Goal: Use online tool/utility: Utilize a website feature to perform a specific function

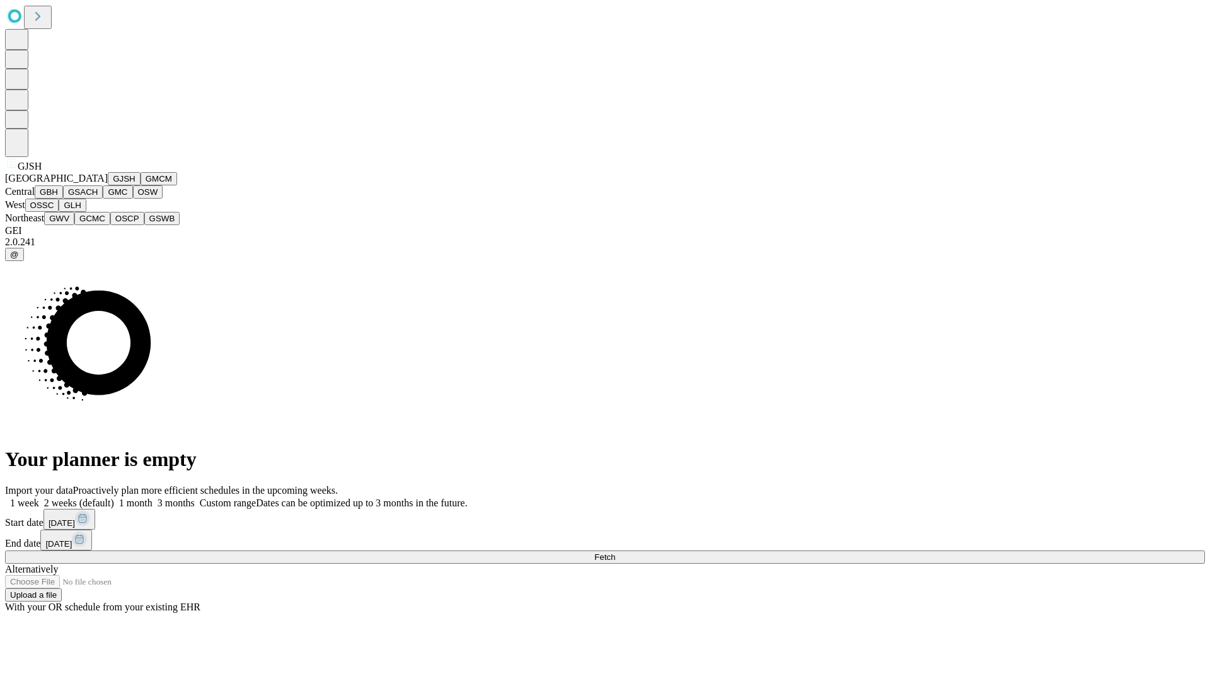
click at [108, 185] on button "GJSH" at bounding box center [124, 178] width 33 height 13
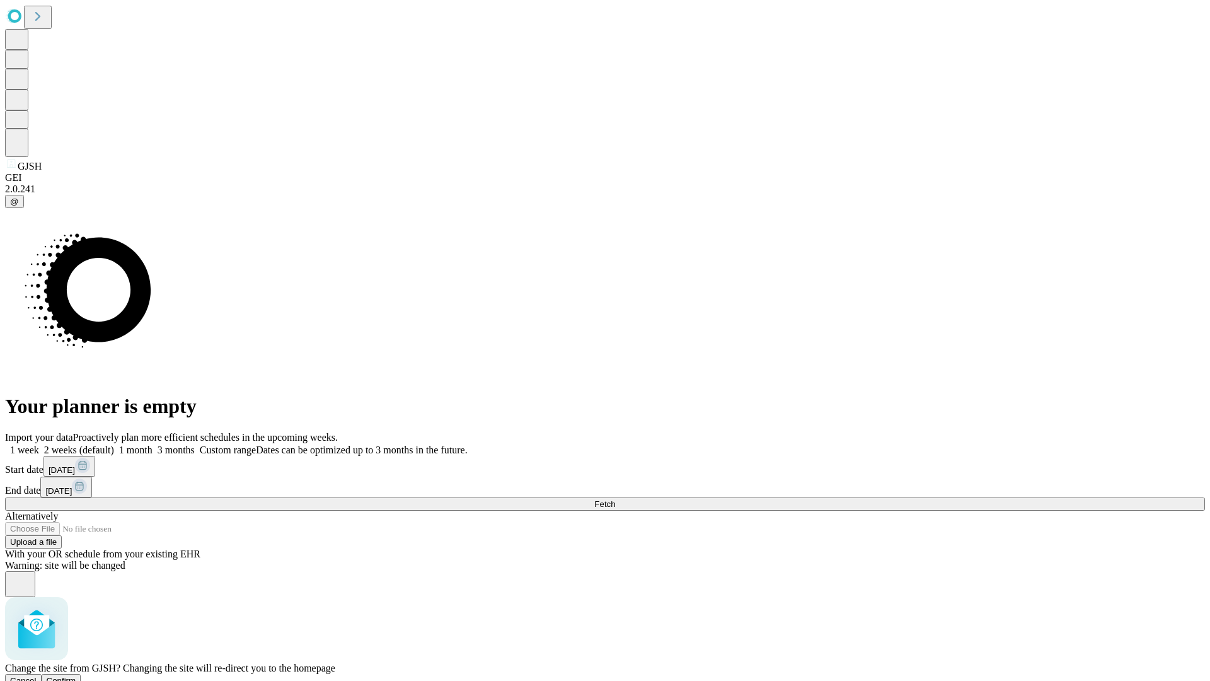
click at [76, 676] on span "Confirm" at bounding box center [62, 680] width 30 height 9
click at [153, 444] on label "1 month" at bounding box center [133, 449] width 38 height 11
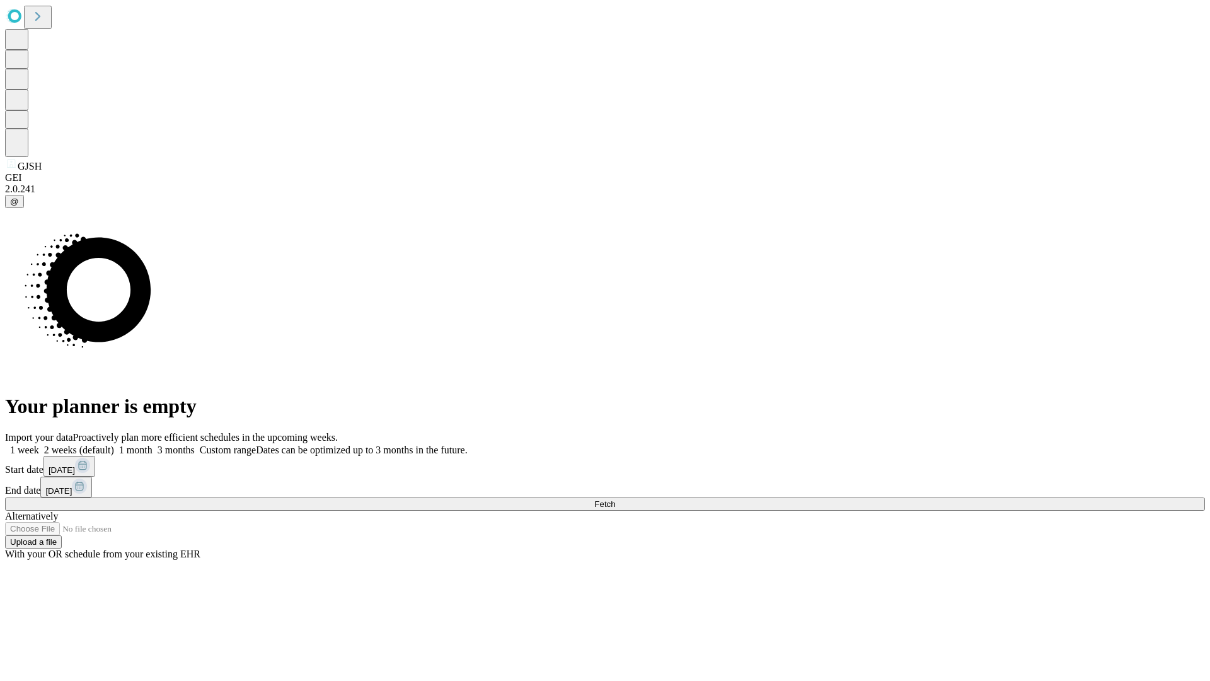
click at [615, 499] on span "Fetch" at bounding box center [604, 503] width 21 height 9
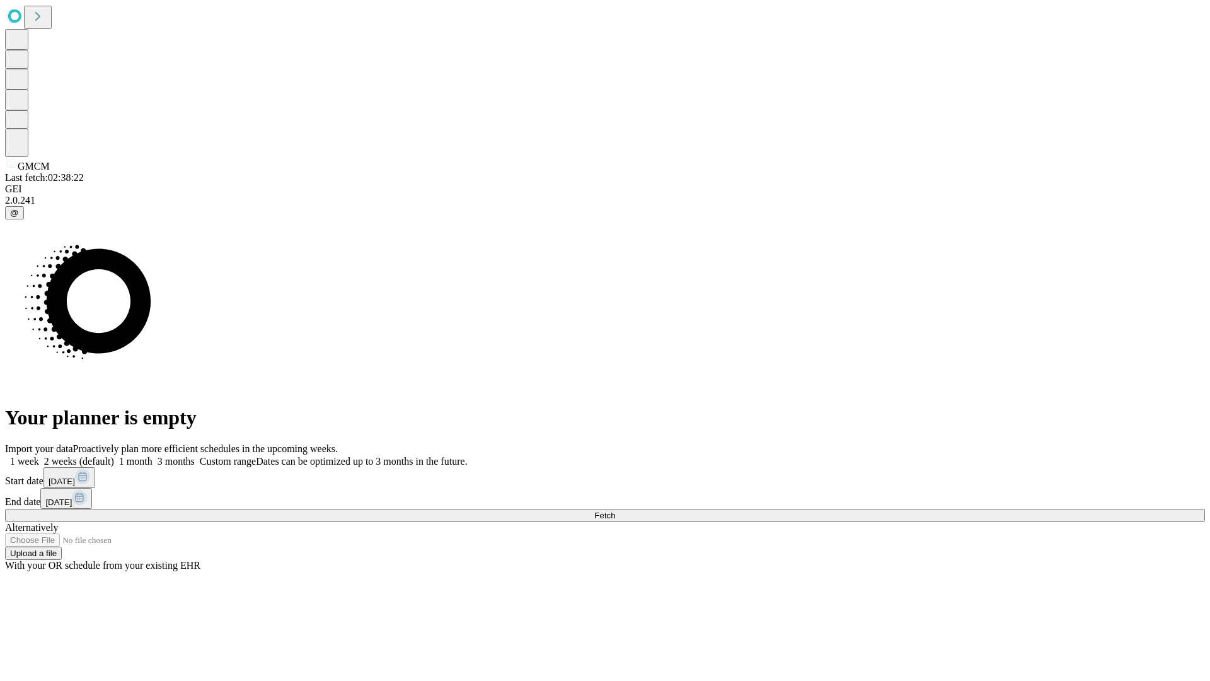
click at [153, 456] on label "1 month" at bounding box center [133, 461] width 38 height 11
click at [615, 511] on span "Fetch" at bounding box center [604, 515] width 21 height 9
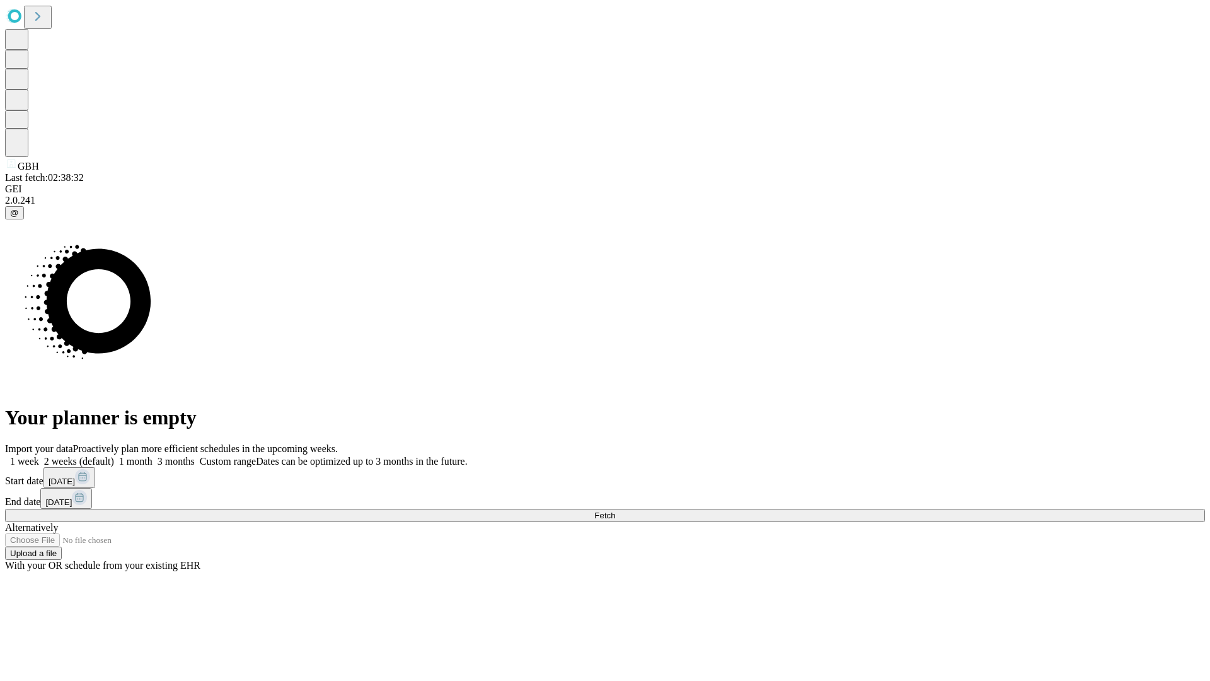
click at [153, 456] on label "1 month" at bounding box center [133, 461] width 38 height 11
click at [615, 511] on span "Fetch" at bounding box center [604, 515] width 21 height 9
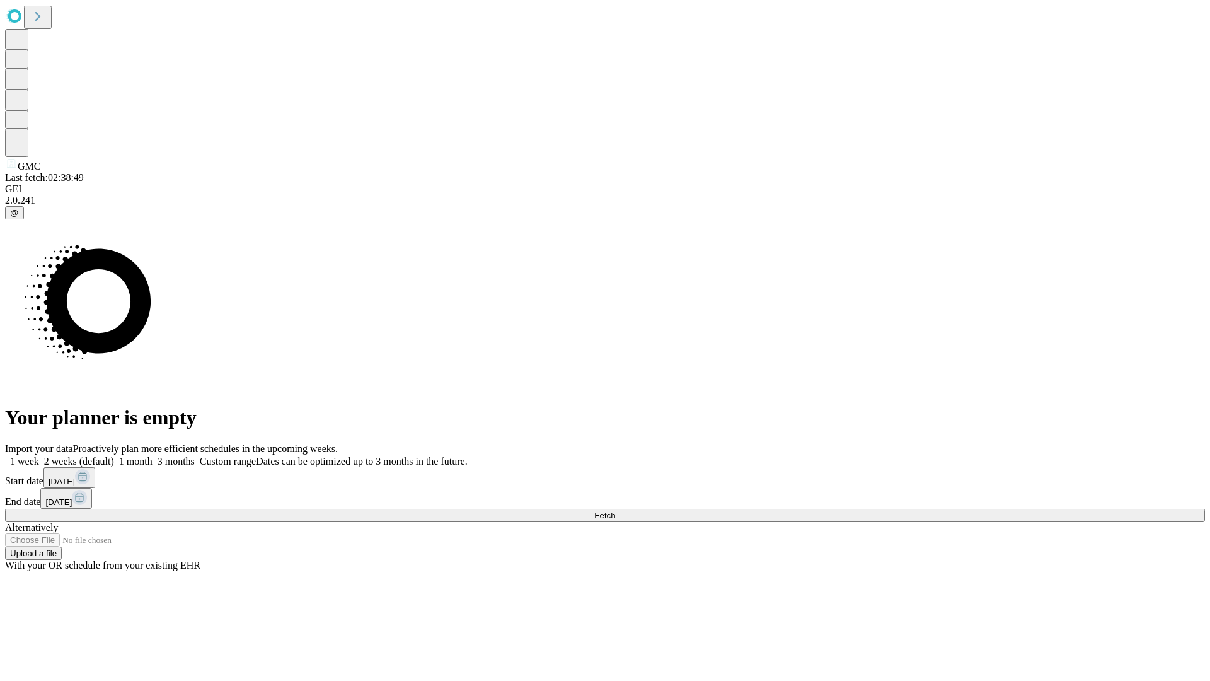
click at [153, 456] on label "1 month" at bounding box center [133, 461] width 38 height 11
click at [615, 511] on span "Fetch" at bounding box center [604, 515] width 21 height 9
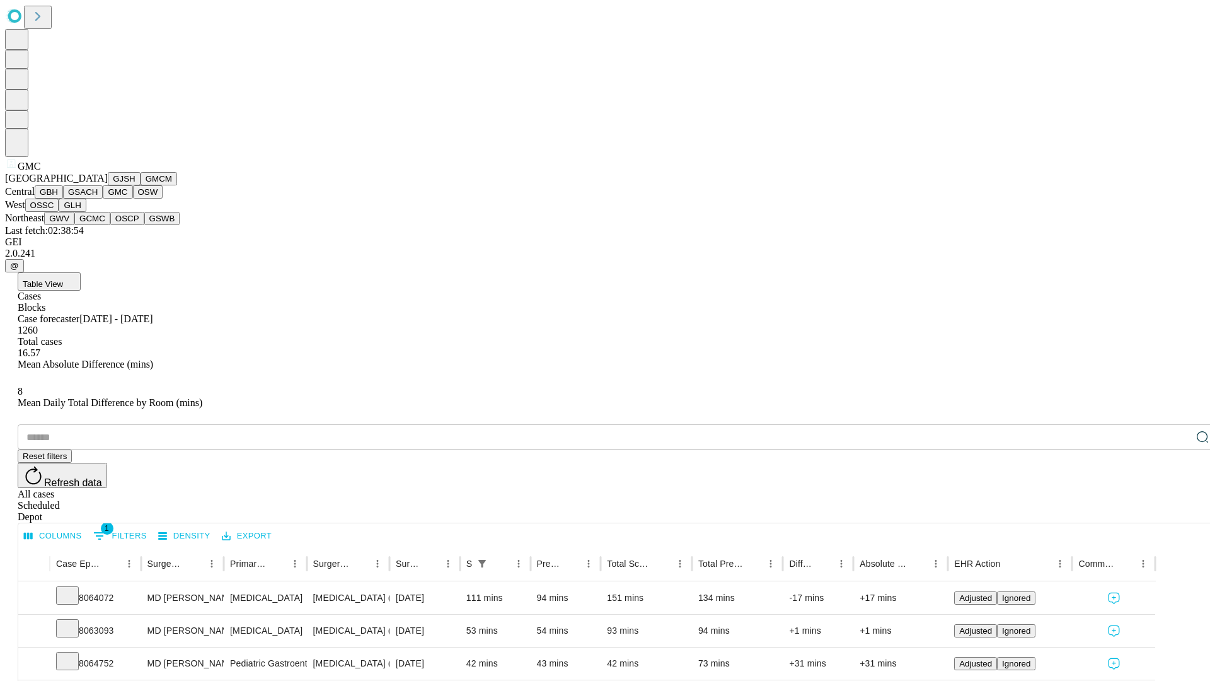
click at [133, 199] on button "OSW" at bounding box center [148, 191] width 30 height 13
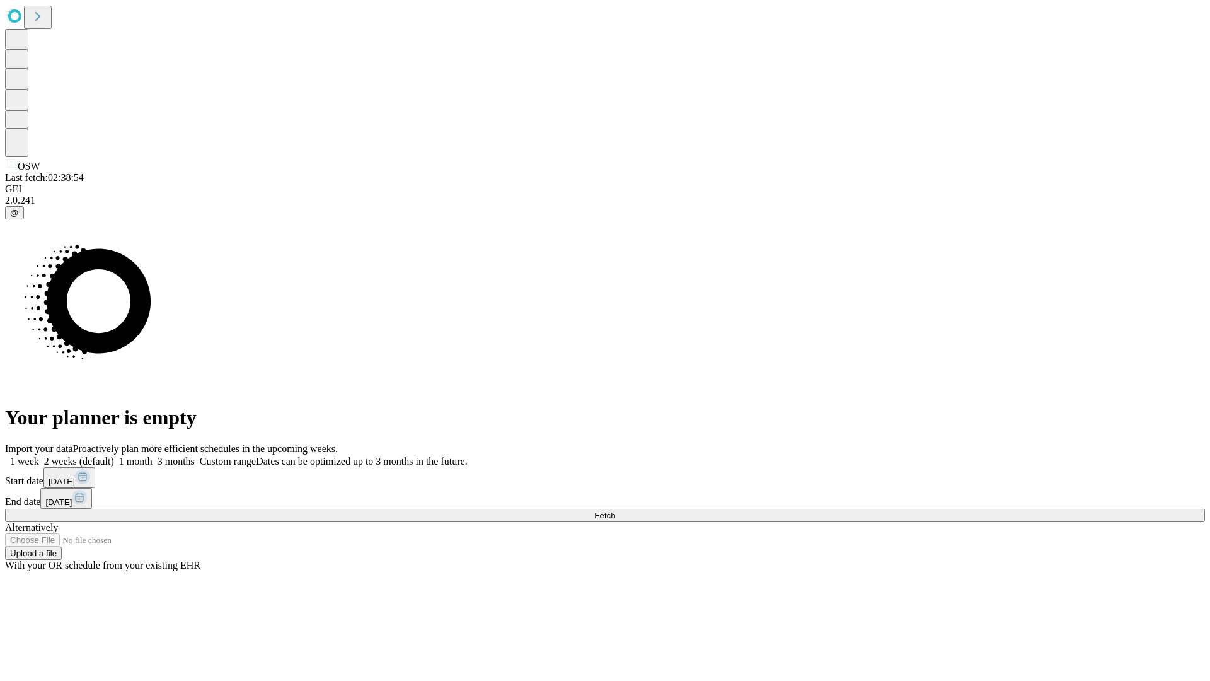
click at [153, 456] on label "1 month" at bounding box center [133, 461] width 38 height 11
click at [615, 511] on span "Fetch" at bounding box center [604, 515] width 21 height 9
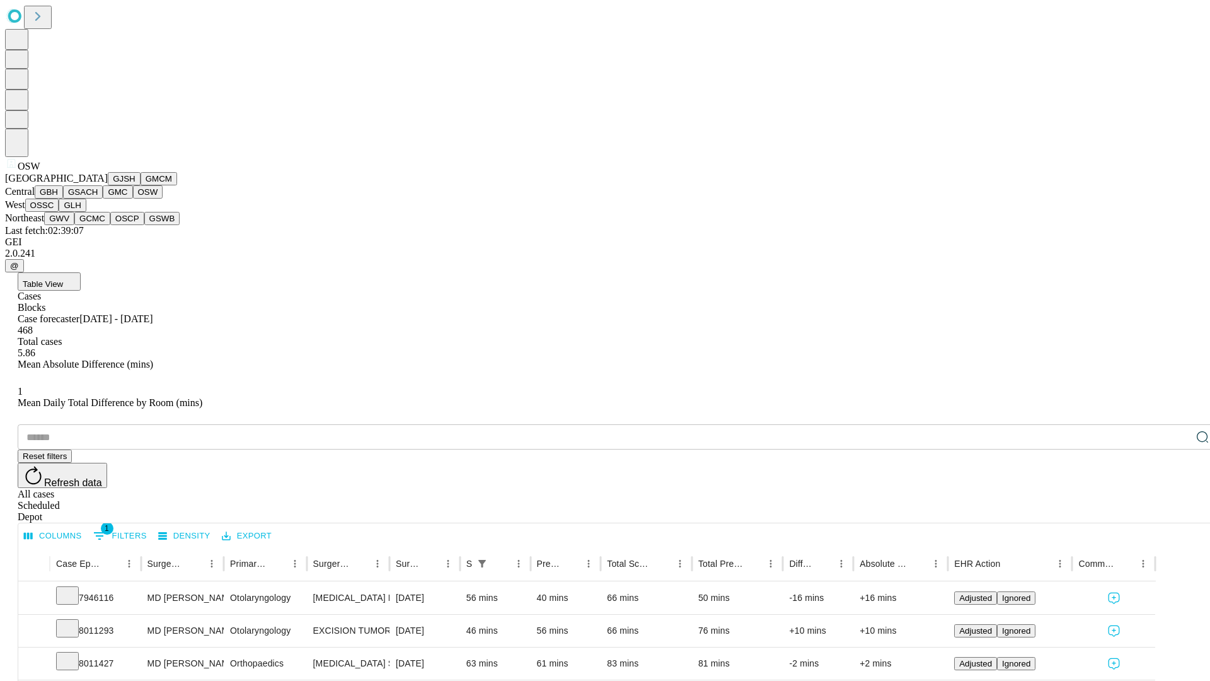
click at [59, 212] on button "OSSC" at bounding box center [42, 205] width 34 height 13
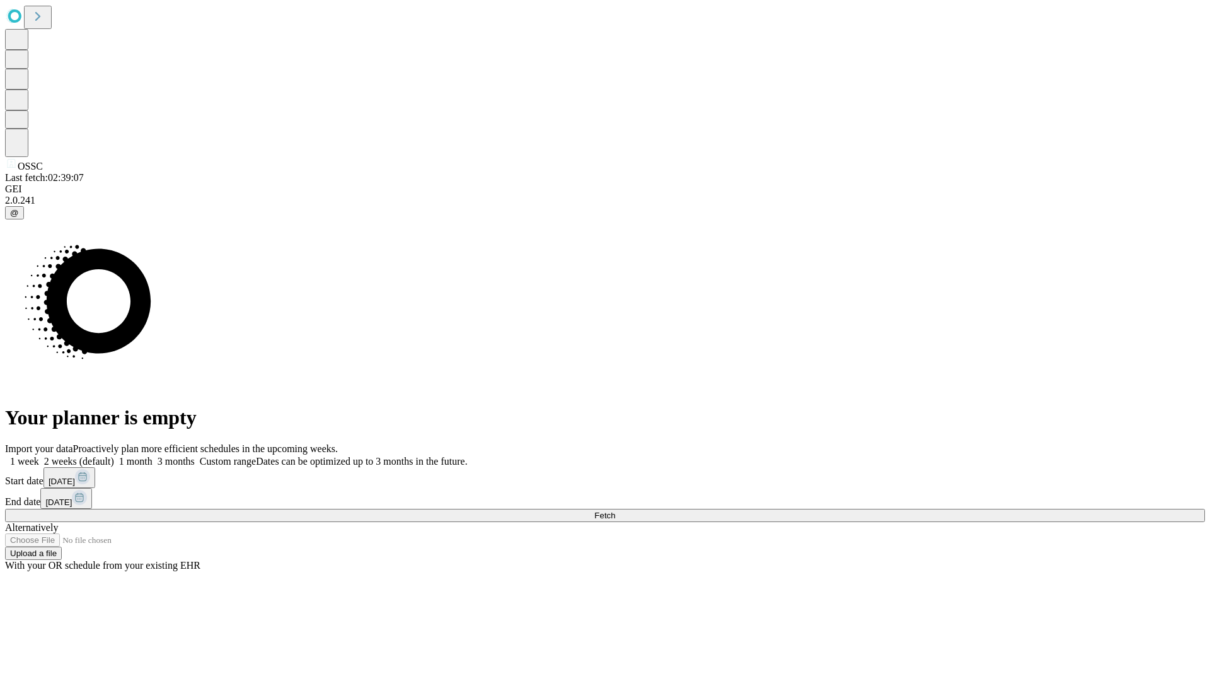
click at [153, 456] on label "1 month" at bounding box center [133, 461] width 38 height 11
click at [615, 511] on span "Fetch" at bounding box center [604, 515] width 21 height 9
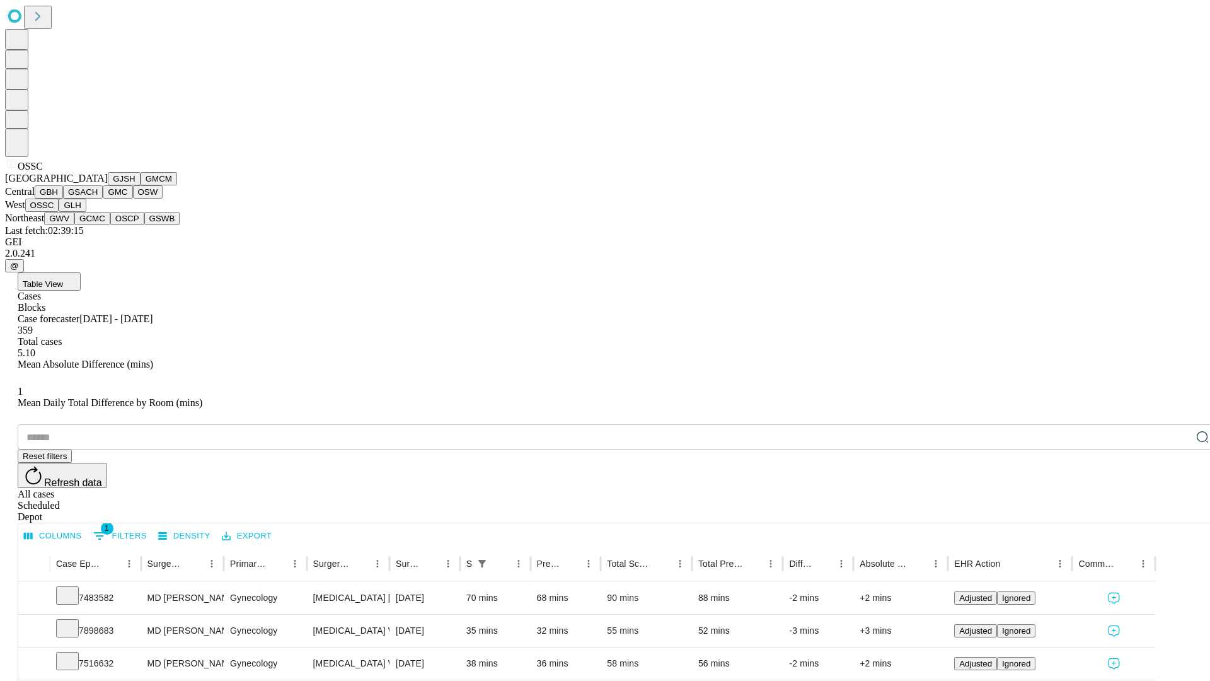
click at [86, 212] on button "GLH" at bounding box center [72, 205] width 27 height 13
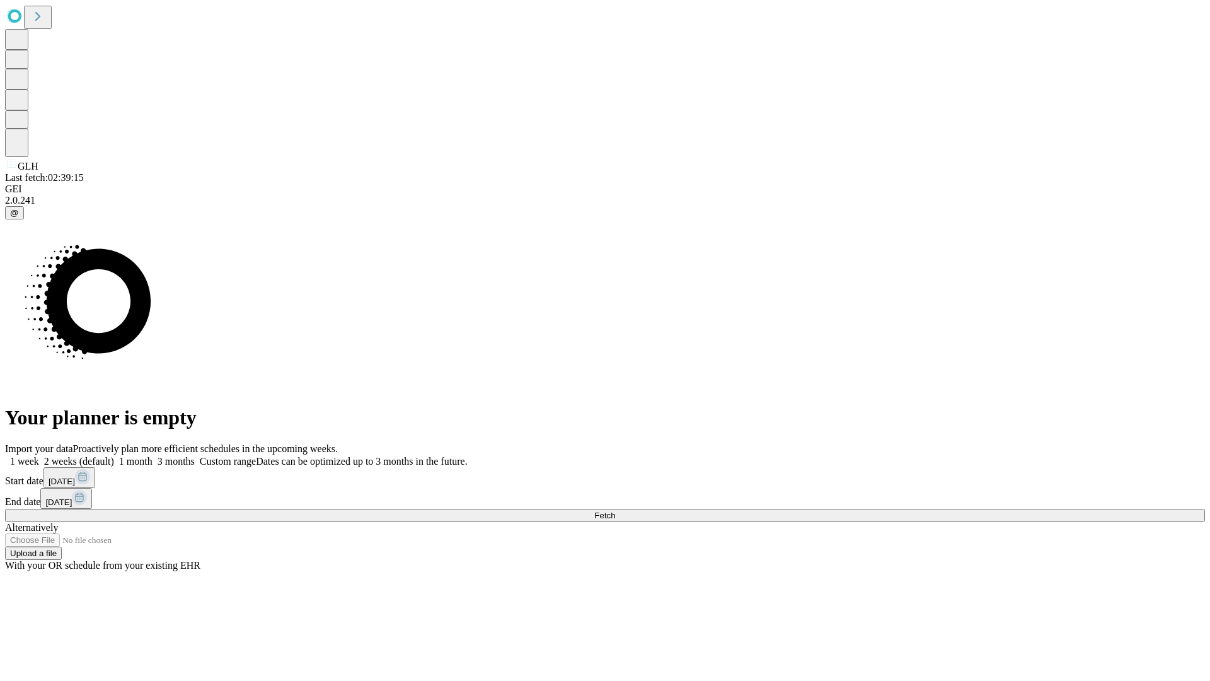
click at [153, 456] on label "1 month" at bounding box center [133, 461] width 38 height 11
click at [615, 511] on span "Fetch" at bounding box center [604, 515] width 21 height 9
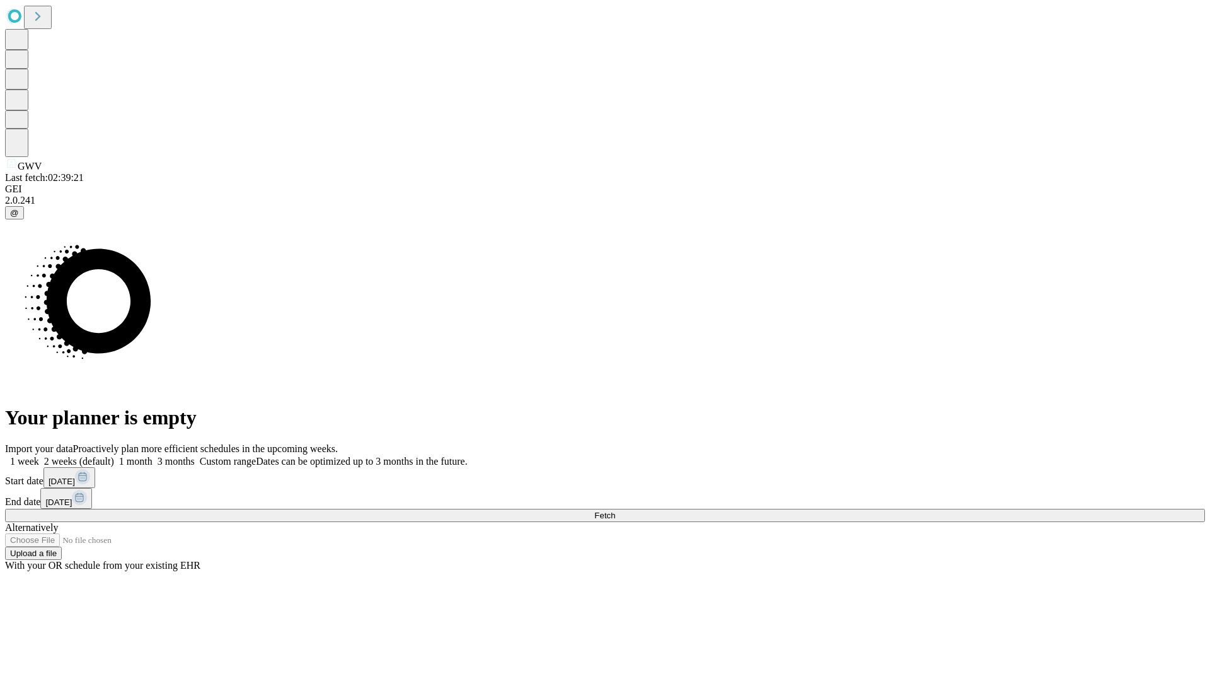
click at [153, 456] on label "1 month" at bounding box center [133, 461] width 38 height 11
click at [615, 511] on span "Fetch" at bounding box center [604, 515] width 21 height 9
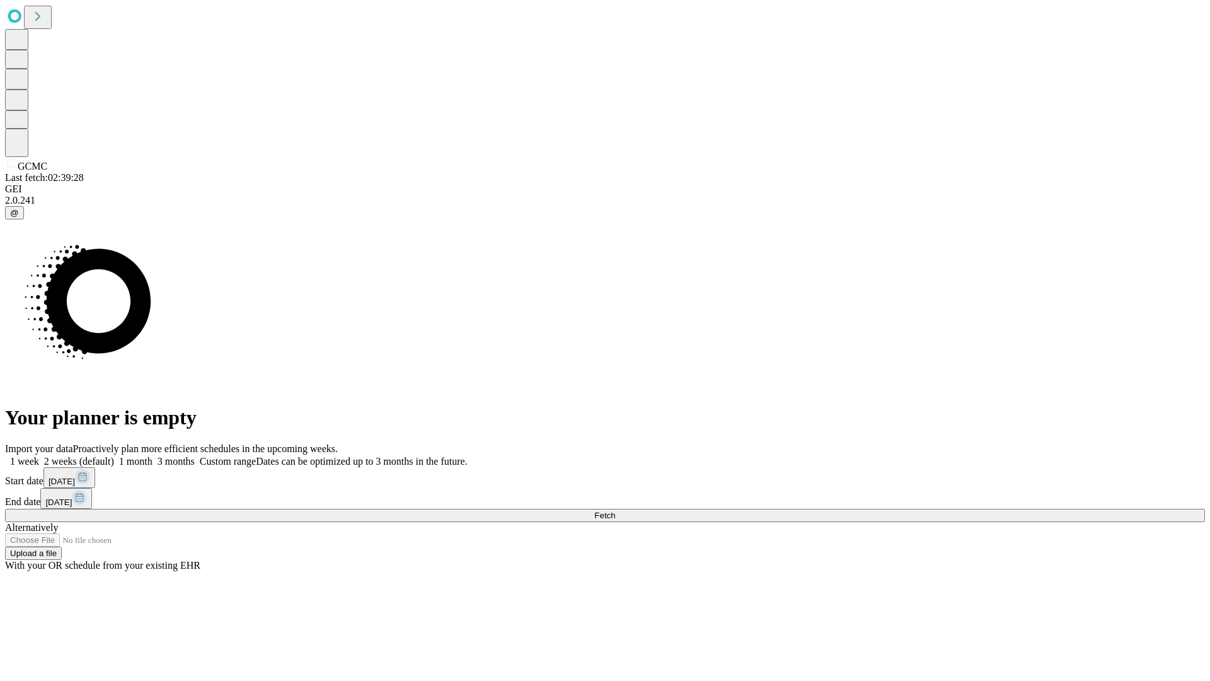
click at [615, 511] on span "Fetch" at bounding box center [604, 515] width 21 height 9
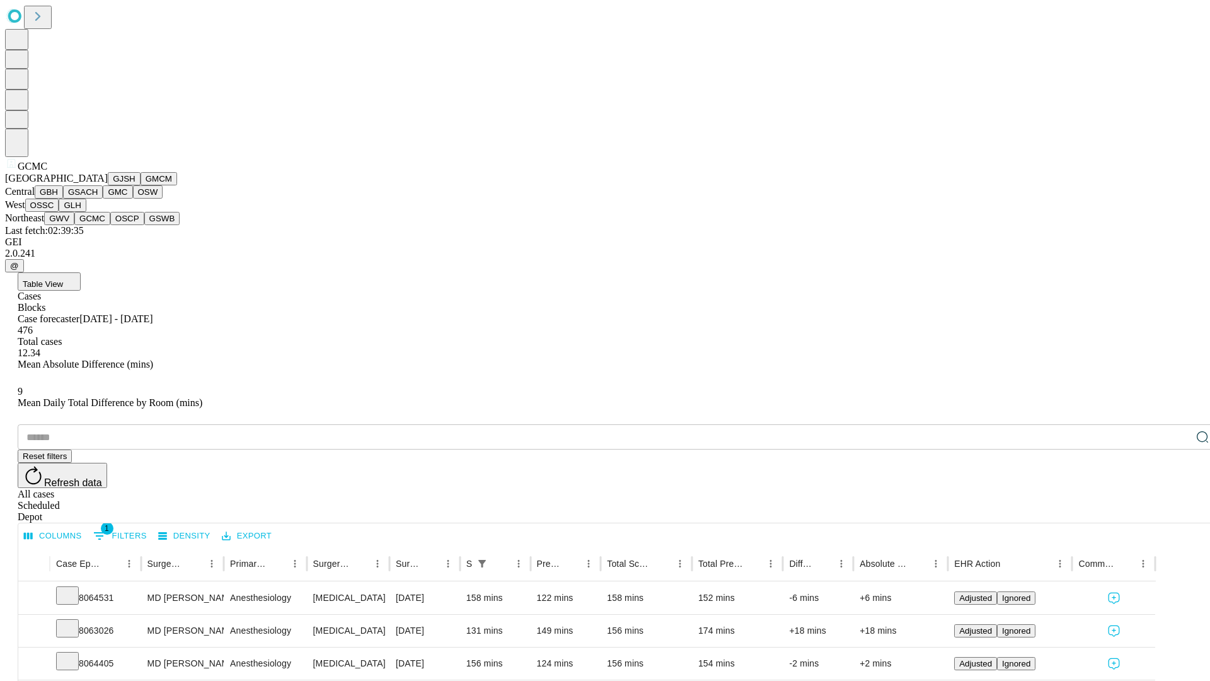
click at [110, 225] on button "OSCP" at bounding box center [127, 218] width 34 height 13
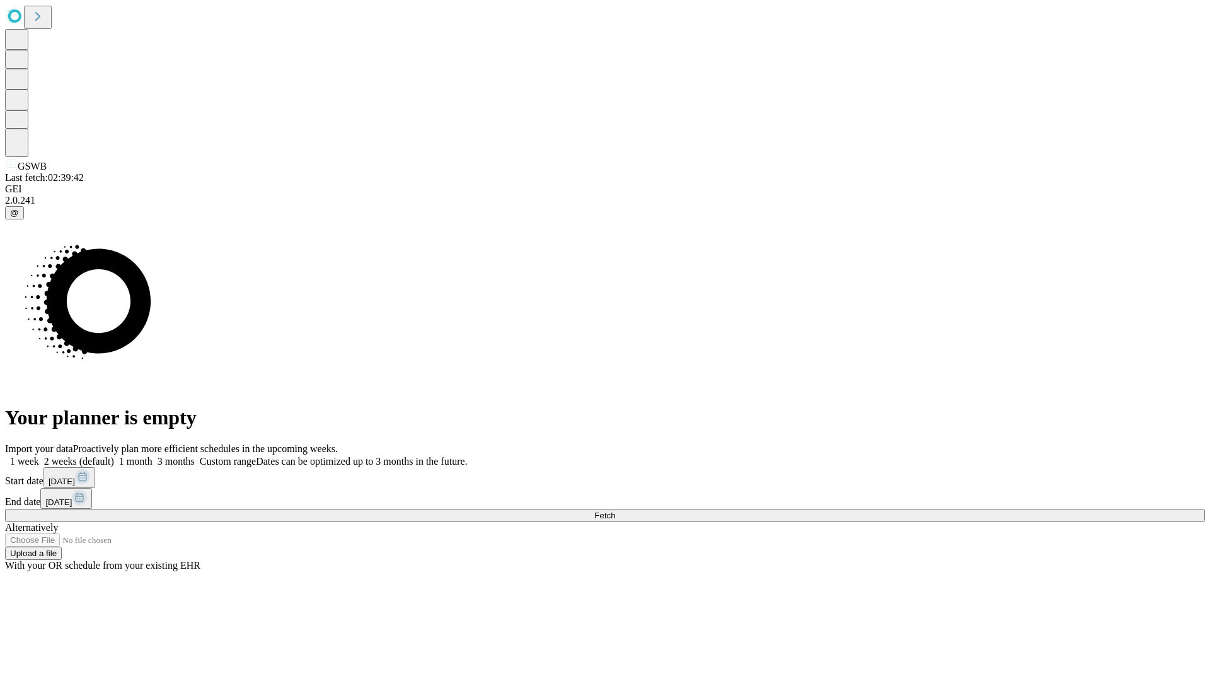
click at [615, 511] on span "Fetch" at bounding box center [604, 515] width 21 height 9
